Goal: Task Accomplishment & Management: Use online tool/utility

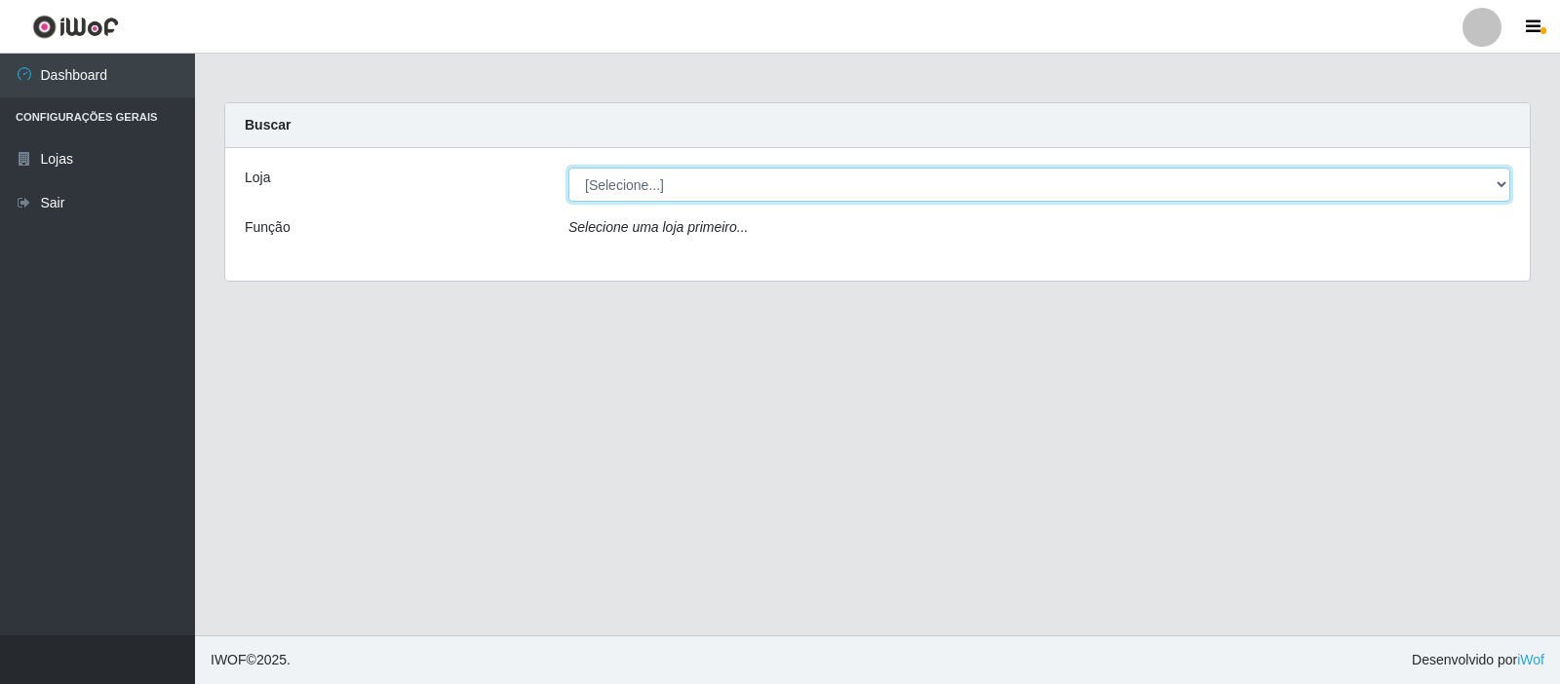
click at [1501, 183] on select "[Selecione...] Rede Compras Supermercados - LOJA 3" at bounding box center [1039, 185] width 942 height 34
select select "162"
click at [568, 168] on select "[Selecione...] Rede Compras Supermercados - LOJA 3" at bounding box center [1039, 185] width 942 height 34
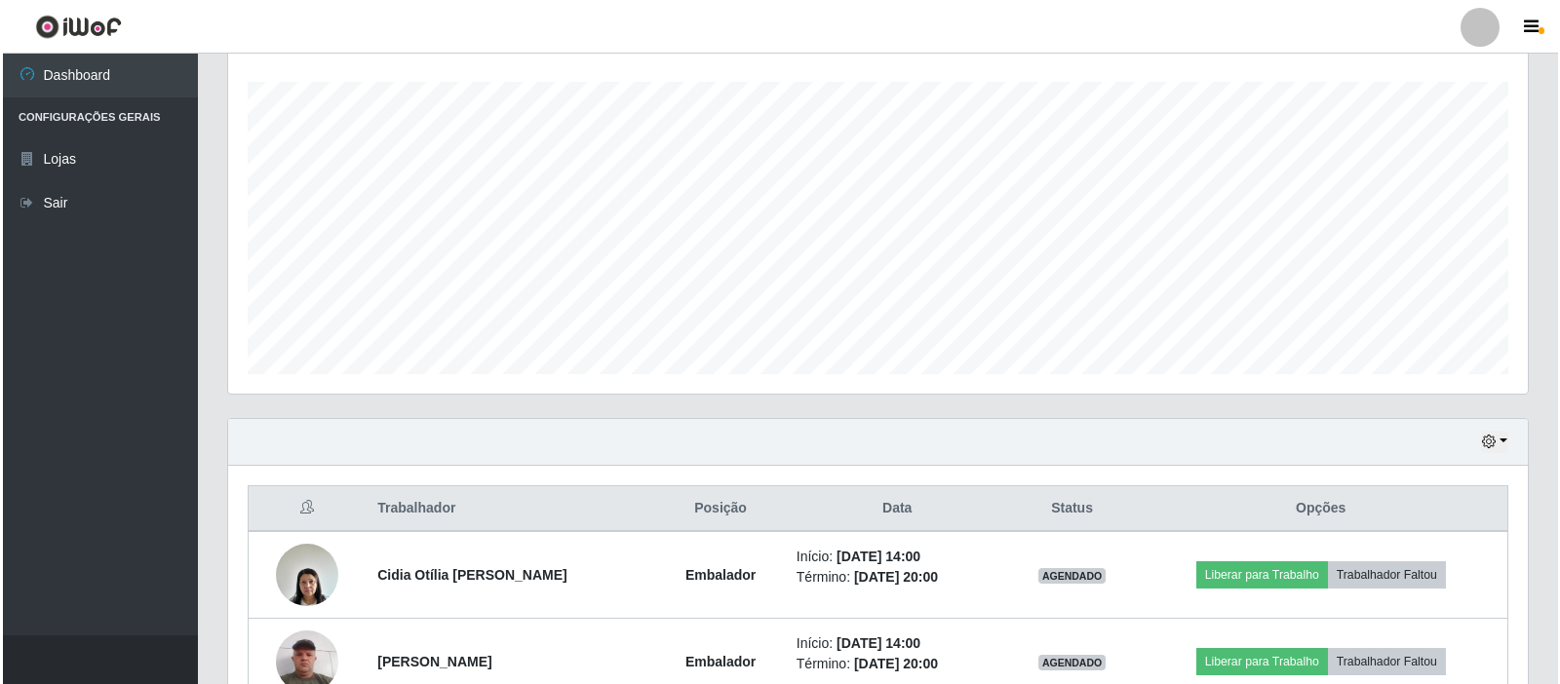
scroll to position [437, 0]
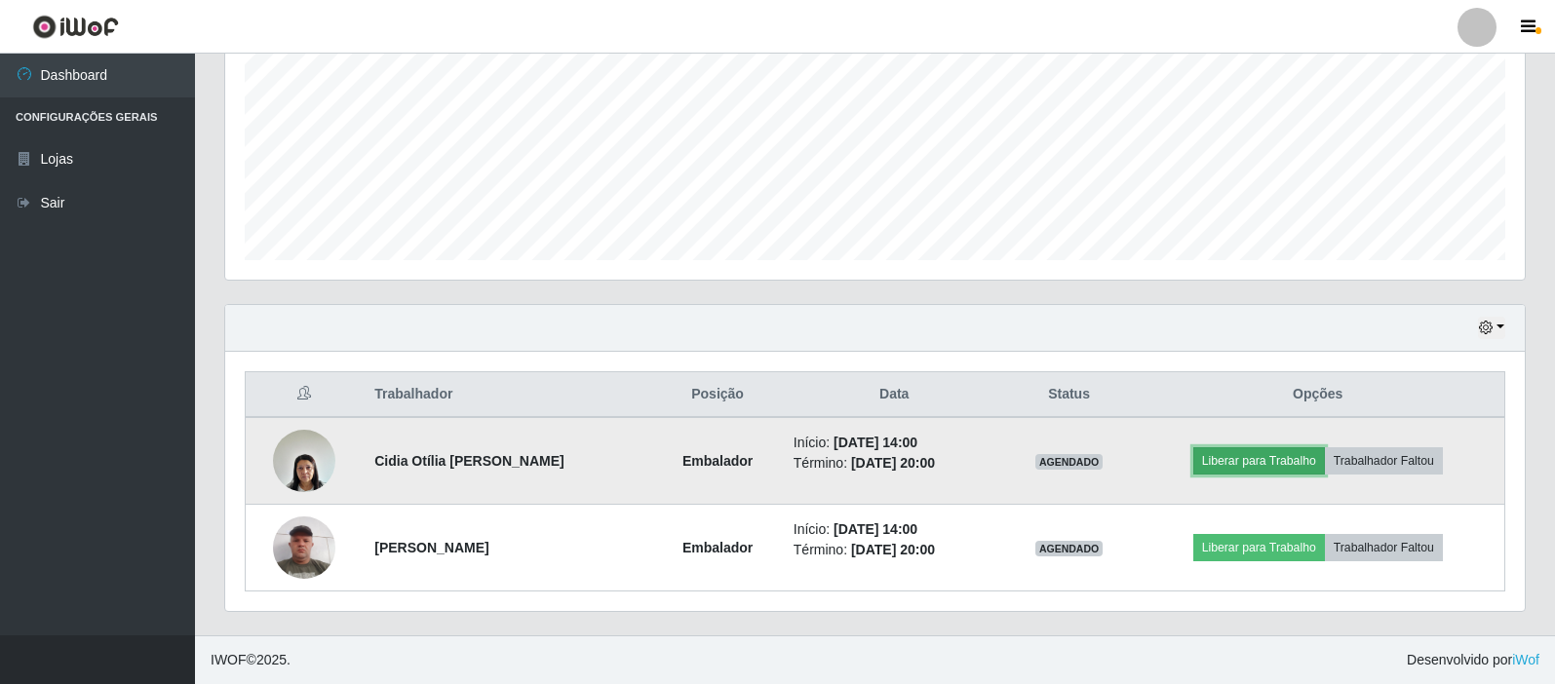
click at [1309, 457] on button "Liberar para Trabalho" at bounding box center [1259, 460] width 132 height 27
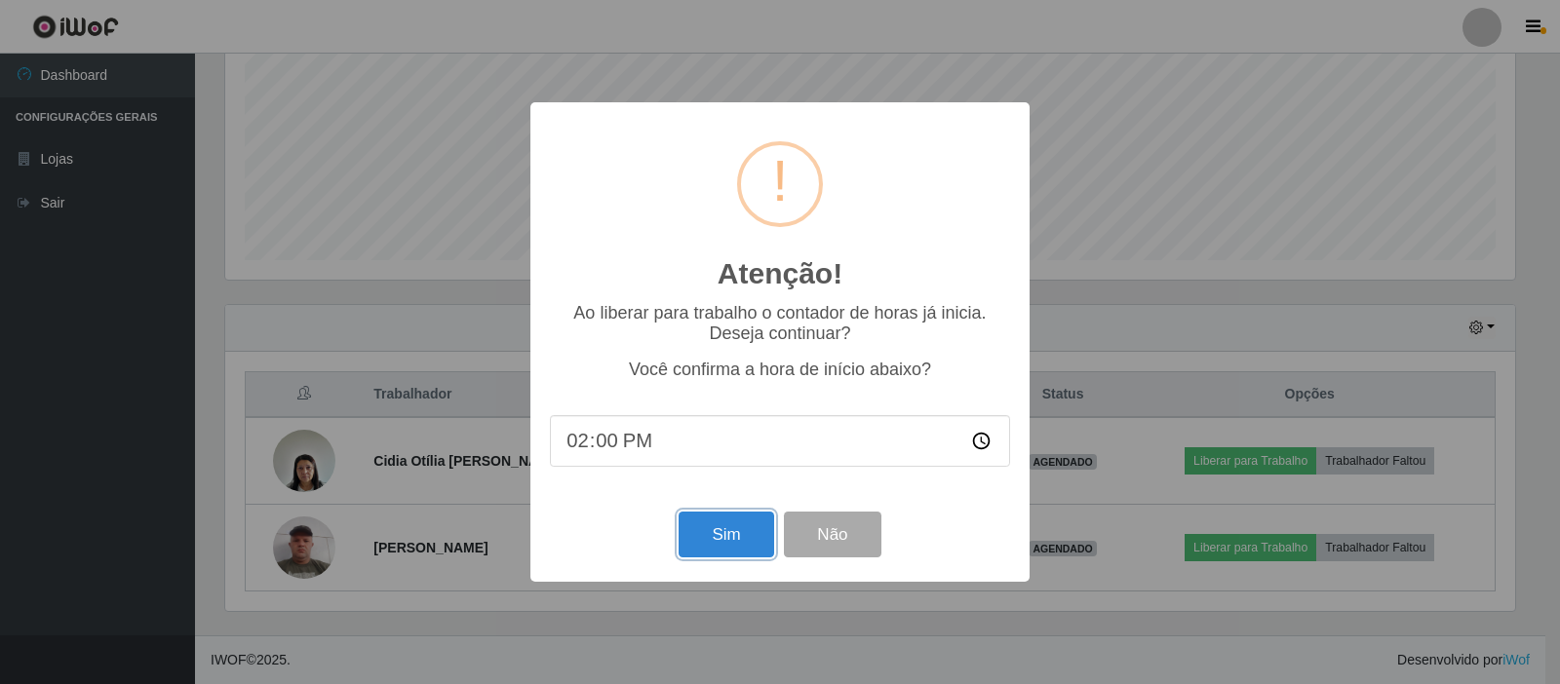
drag, startPoint x: 732, startPoint y: 549, endPoint x: 743, endPoint y: 550, distance: 10.8
click at [734, 549] on button "Sim" at bounding box center [725, 535] width 95 height 46
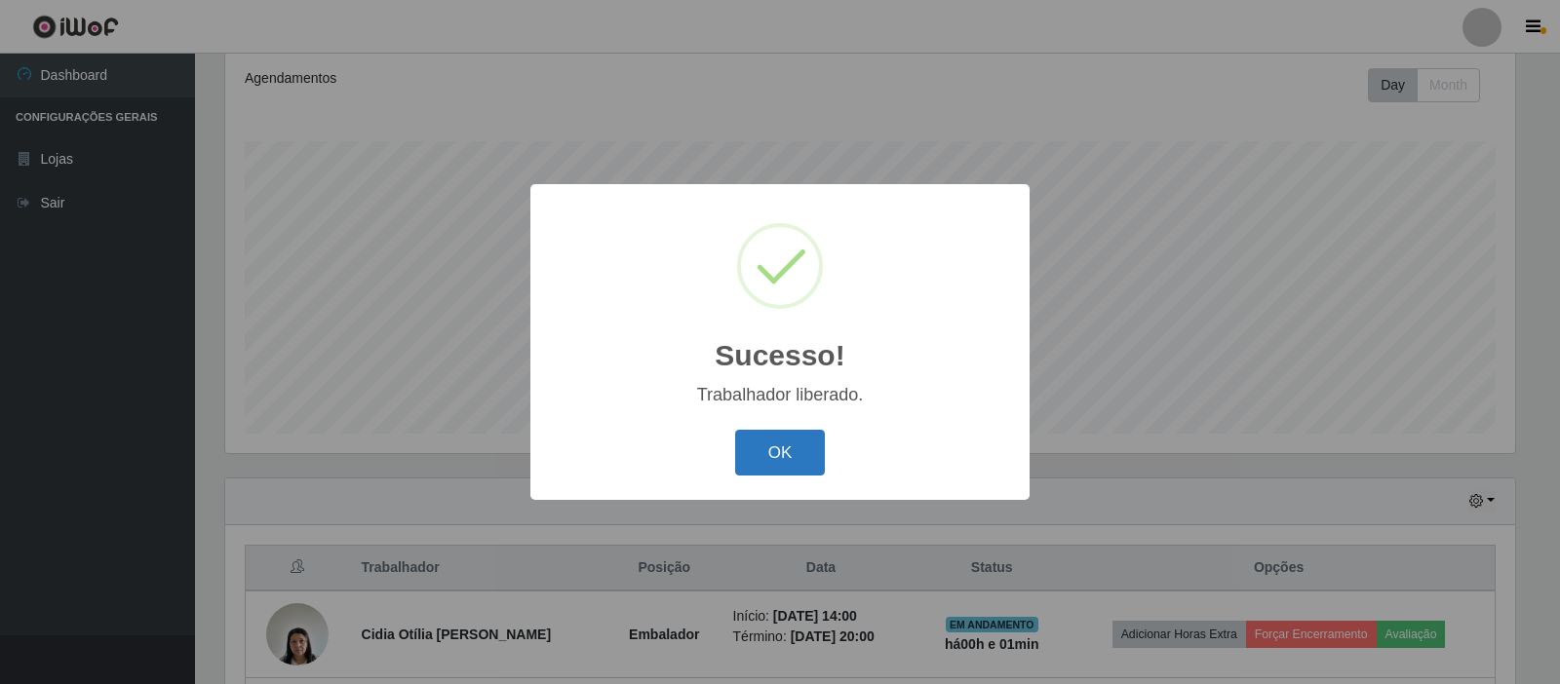
click at [771, 453] on button "OK" at bounding box center [780, 453] width 91 height 46
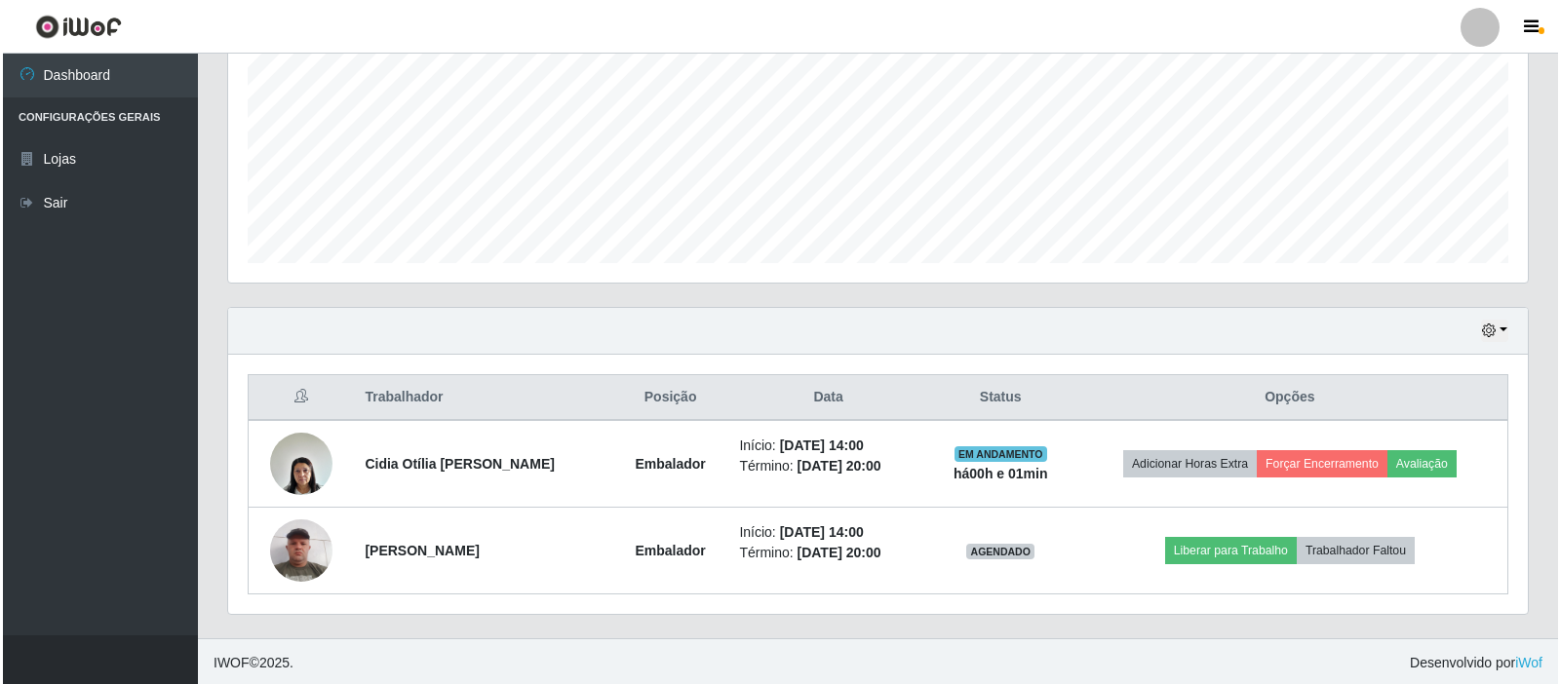
scroll to position [437, 0]
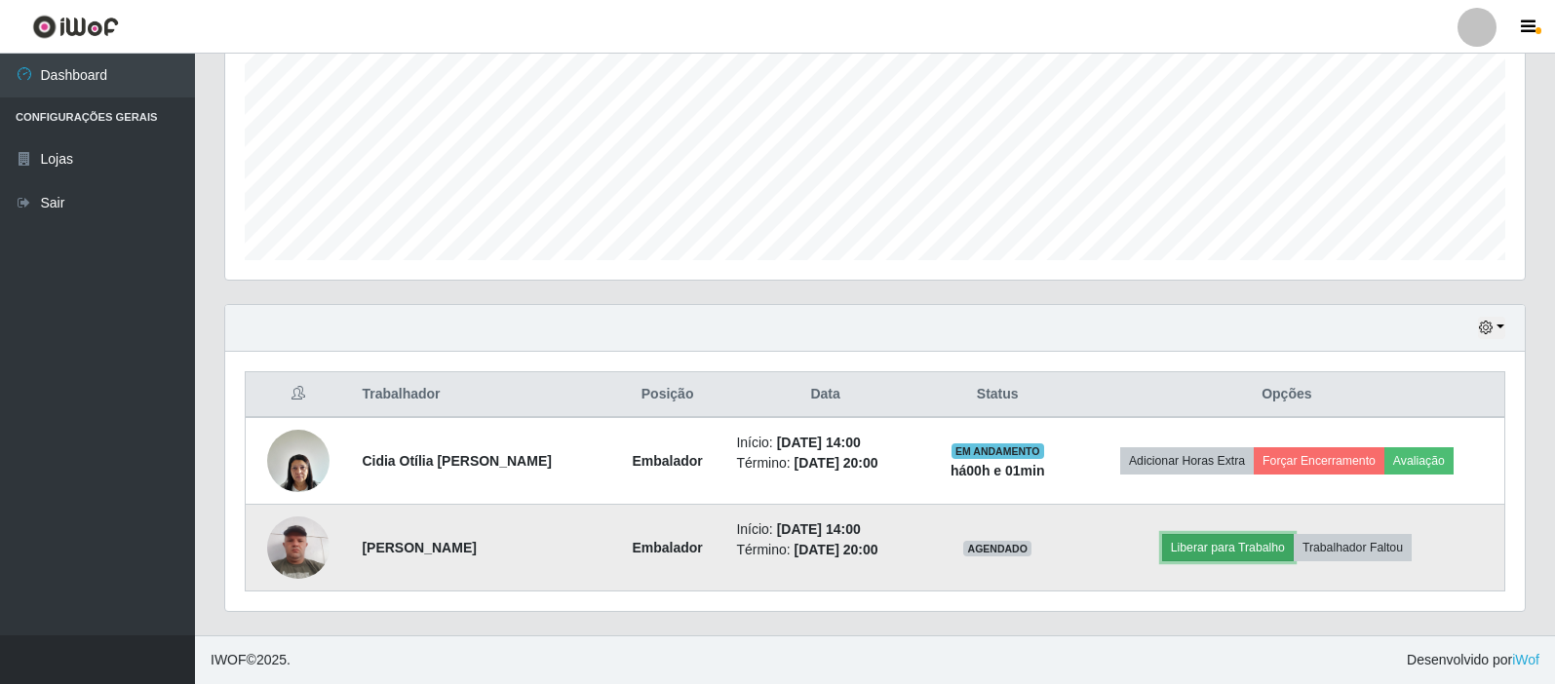
click at [1285, 547] on button "Liberar para Trabalho" at bounding box center [1228, 547] width 132 height 27
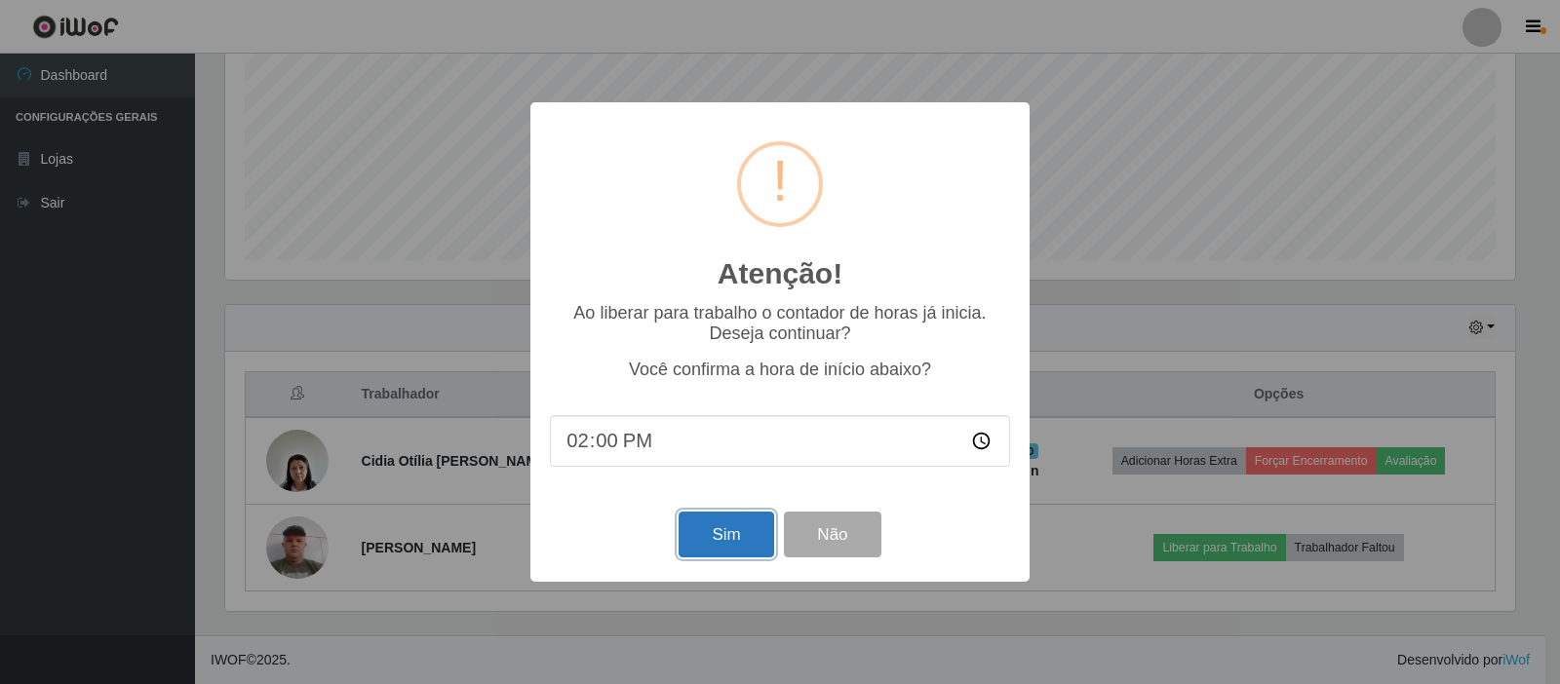
click at [733, 538] on button "Sim" at bounding box center [725, 535] width 95 height 46
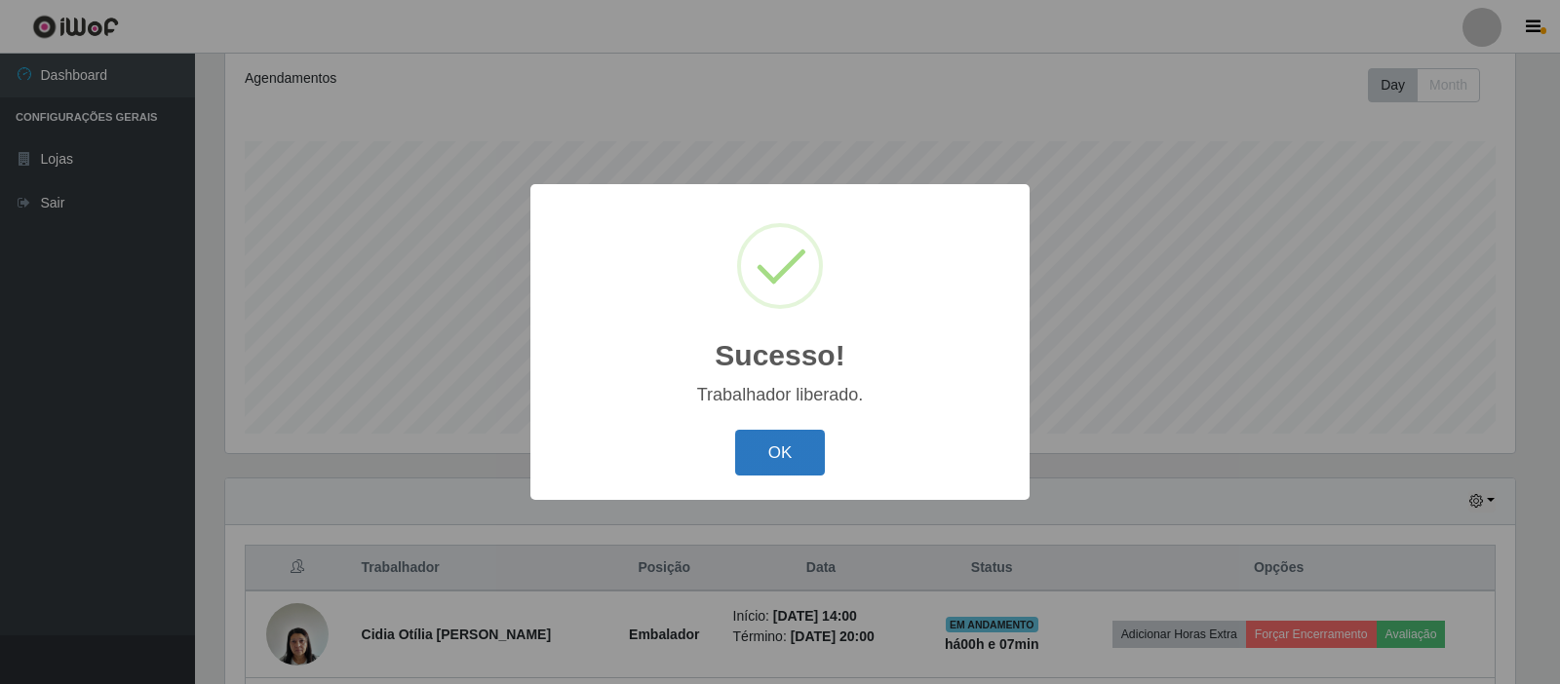
click at [771, 453] on button "OK" at bounding box center [780, 453] width 91 height 46
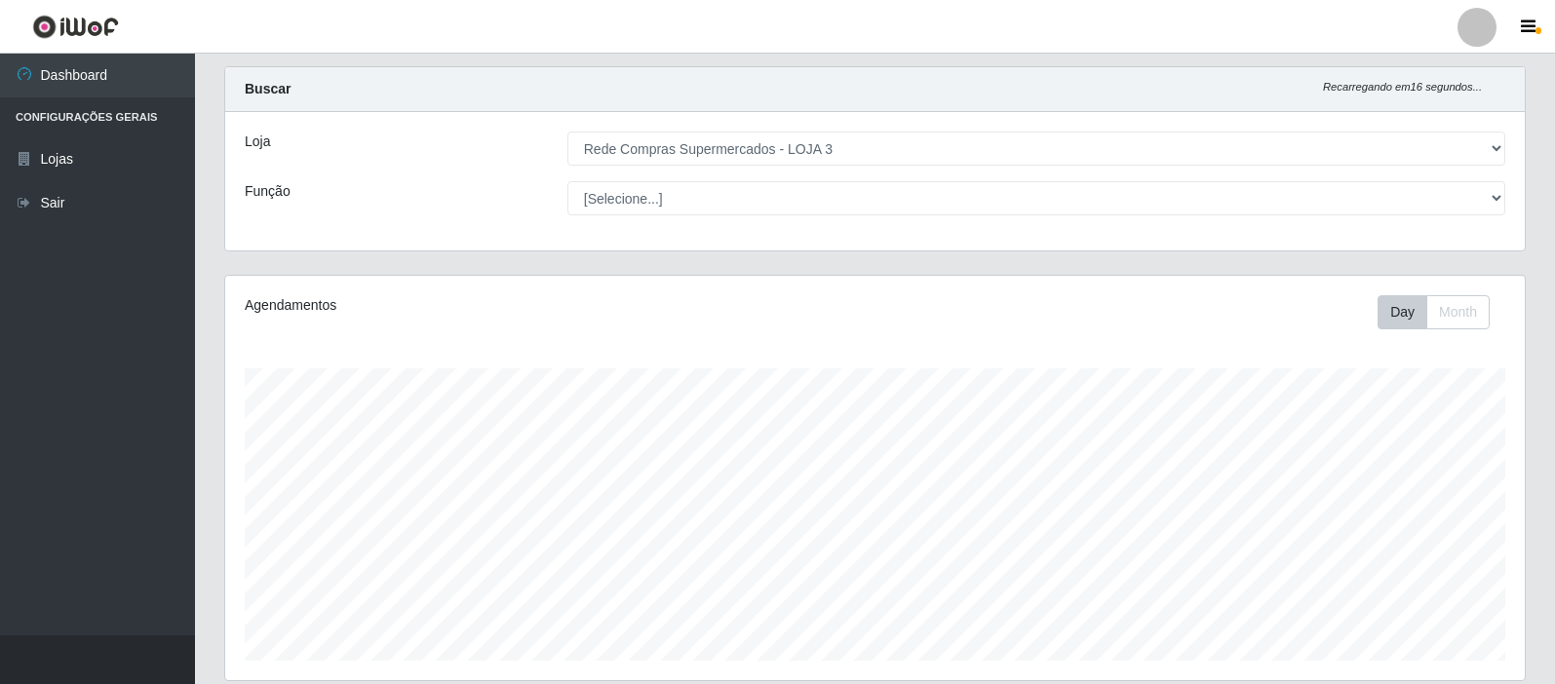
scroll to position [0, 0]
